Goal: Answer question/provide support: Share knowledge or assist other users

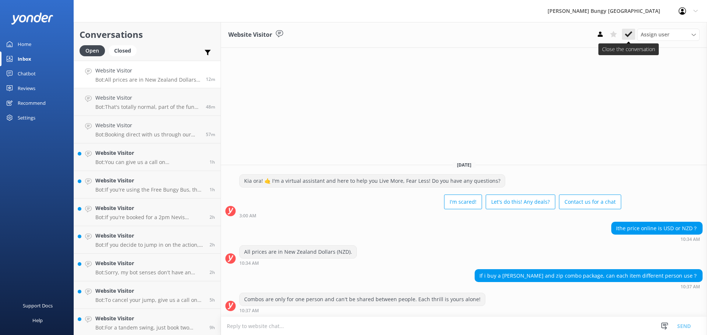
click at [631, 35] on icon at bounding box center [628, 34] width 7 height 7
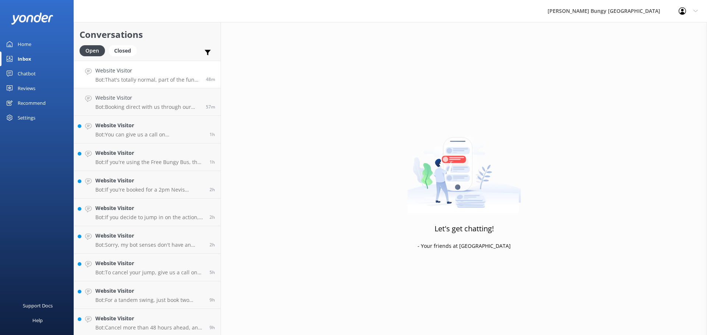
click at [186, 74] on h4 "Website Visitor" at bounding box center [147, 71] width 105 height 8
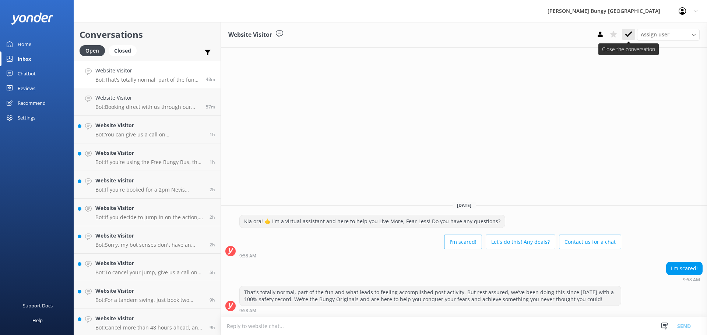
click at [631, 35] on icon at bounding box center [628, 34] width 7 height 7
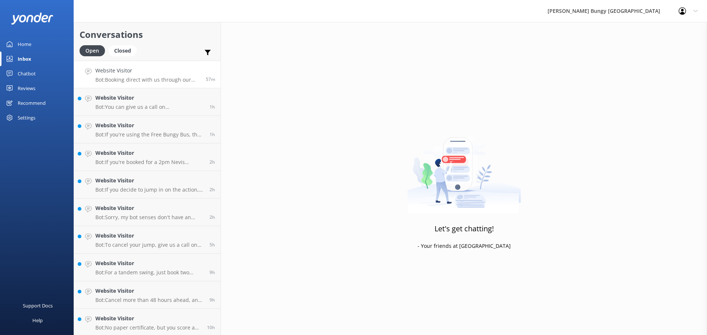
click at [145, 82] on p "Bot: Booking direct with us through our website always offers the best prices. …" at bounding box center [147, 80] width 105 height 7
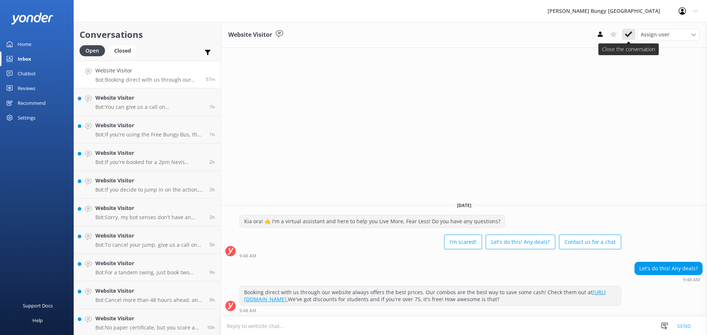
click at [634, 39] on button at bounding box center [628, 34] width 13 height 11
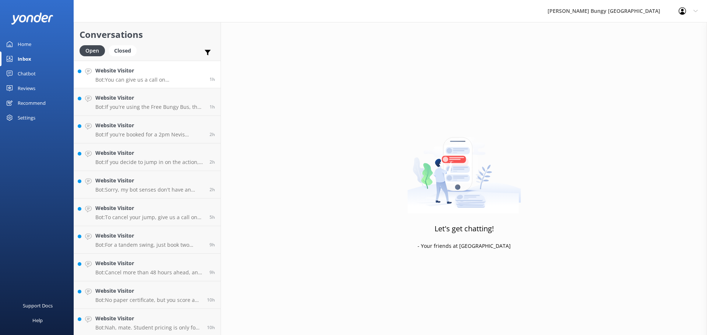
click at [154, 81] on p "Bot: You can give us a call on [PHONE_NUMBER] or [PHONE_NUMBER] to chat with a …" at bounding box center [149, 80] width 109 height 7
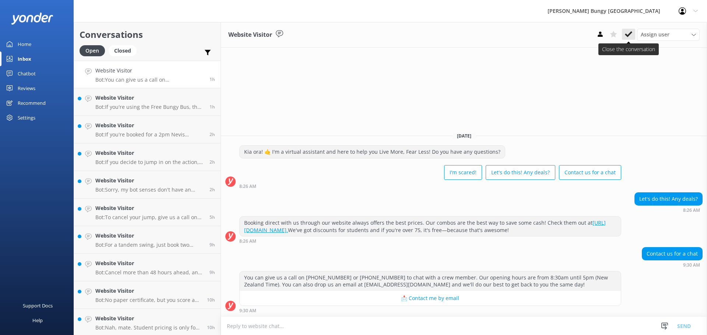
click at [630, 36] on icon at bounding box center [628, 34] width 7 height 7
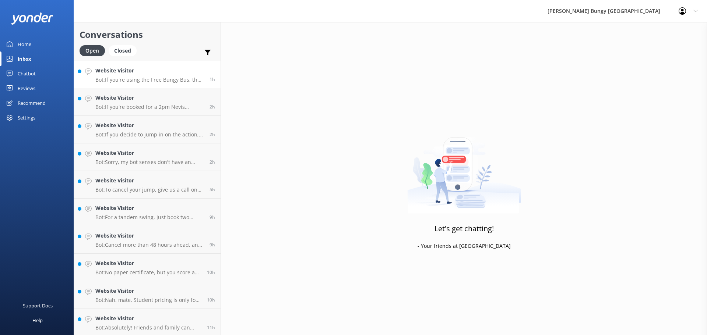
click at [175, 80] on p "Bot: If you're using the Free Bungy Bus, the time shown is the bus departure ti…" at bounding box center [149, 80] width 109 height 7
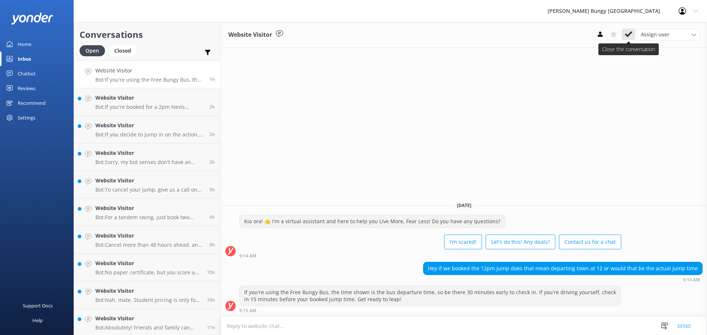
click at [633, 33] on button at bounding box center [628, 34] width 13 height 11
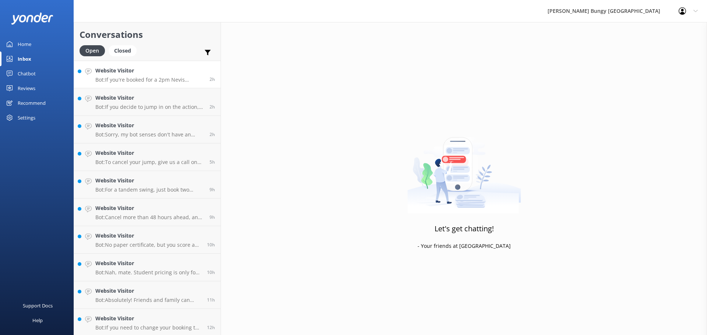
click at [169, 78] on p "Bot: If you're booked for a 2pm Nevis activity, the bus departure time is 2pm. …" at bounding box center [149, 80] width 109 height 7
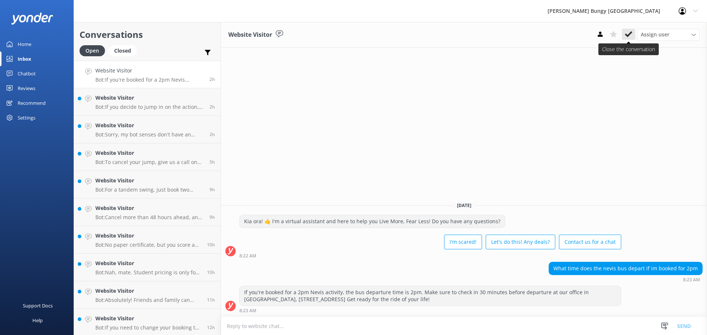
click at [633, 32] on button at bounding box center [628, 34] width 13 height 11
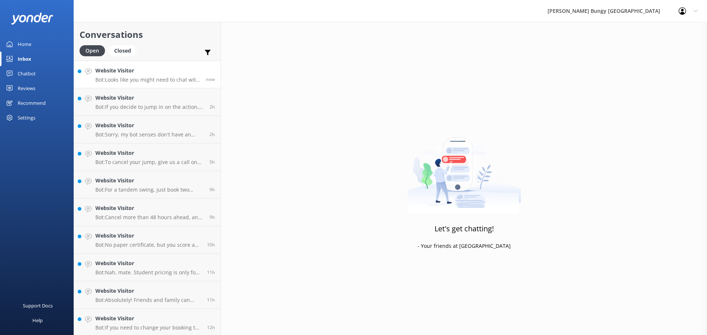
click at [193, 85] on link "Website Visitor Bot: Looks like you might need to chat with the crew to sort th…" at bounding box center [147, 75] width 147 height 28
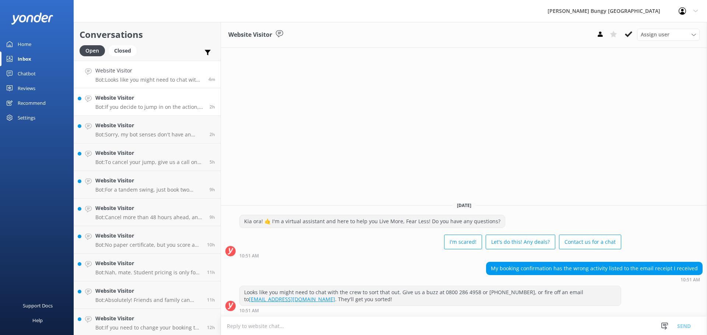
click at [183, 94] on h4 "Website Visitor" at bounding box center [149, 98] width 109 height 8
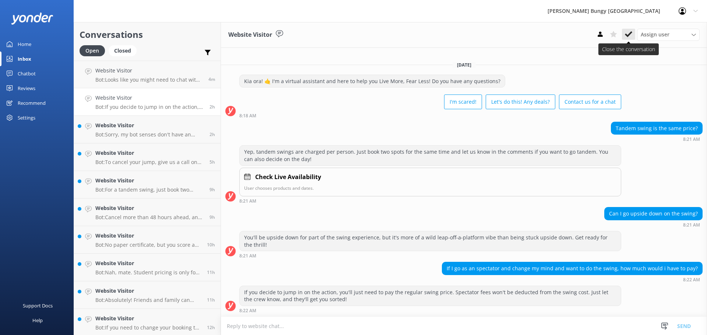
click at [631, 36] on icon at bounding box center [628, 34] width 7 height 7
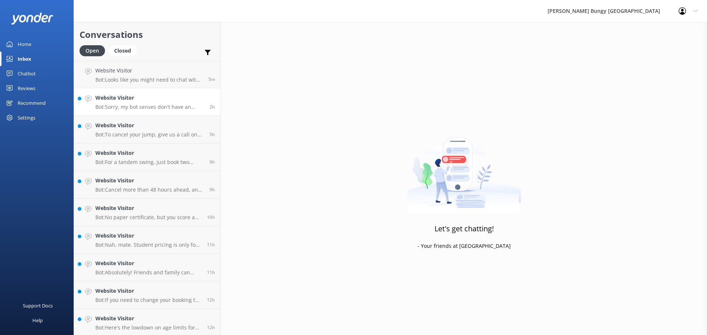
click at [149, 105] on p "Bot: Sorry, my bot senses don't have an answer for that, please try and rephras…" at bounding box center [149, 107] width 109 height 7
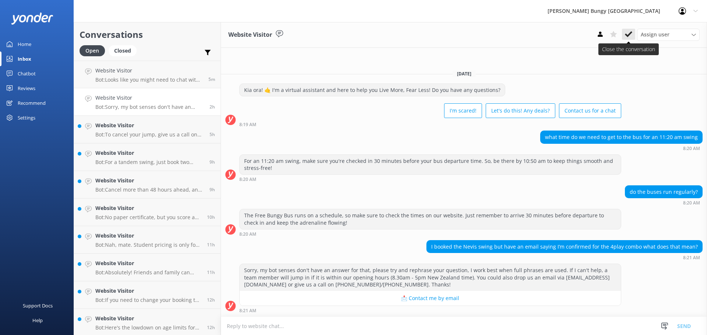
click at [627, 36] on icon at bounding box center [628, 34] width 7 height 7
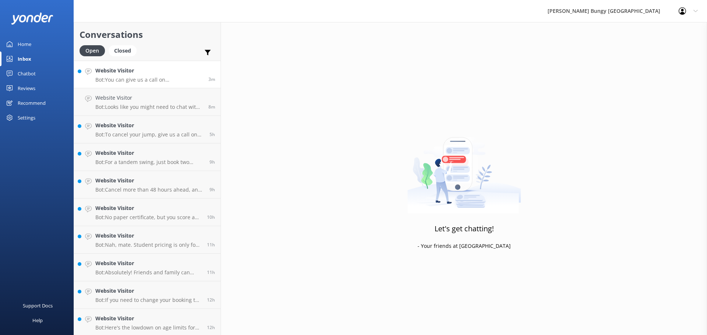
click at [161, 79] on p "Bot: You can give us a call on [PHONE_NUMBER] or [PHONE_NUMBER] to chat with a …" at bounding box center [149, 80] width 108 height 7
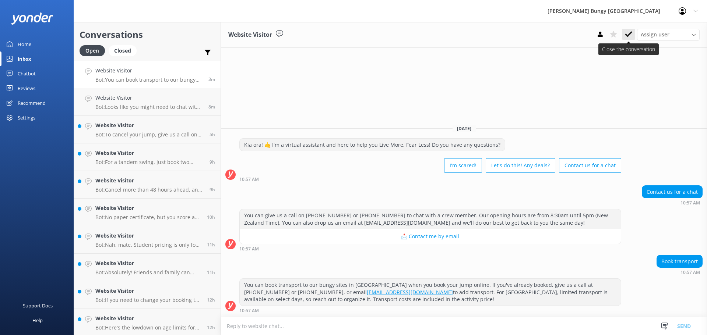
click at [626, 36] on icon at bounding box center [628, 34] width 7 height 7
